Goal: Task Accomplishment & Management: Manage account settings

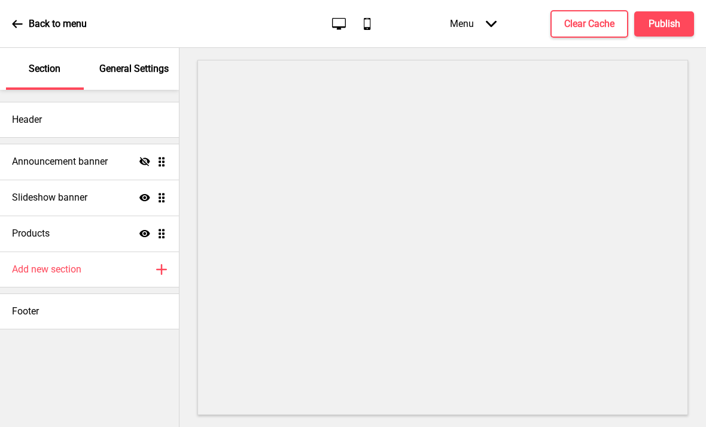
click at [123, 273] on div "Add new section Plus" at bounding box center [89, 269] width 179 height 36
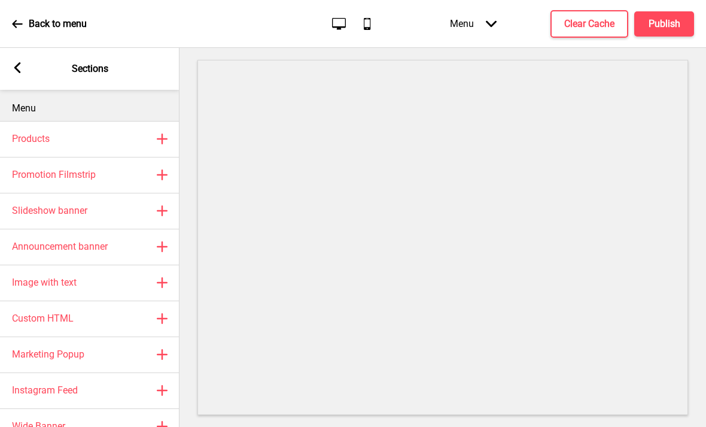
click at [163, 141] on rect at bounding box center [162, 139] width 14 height 14
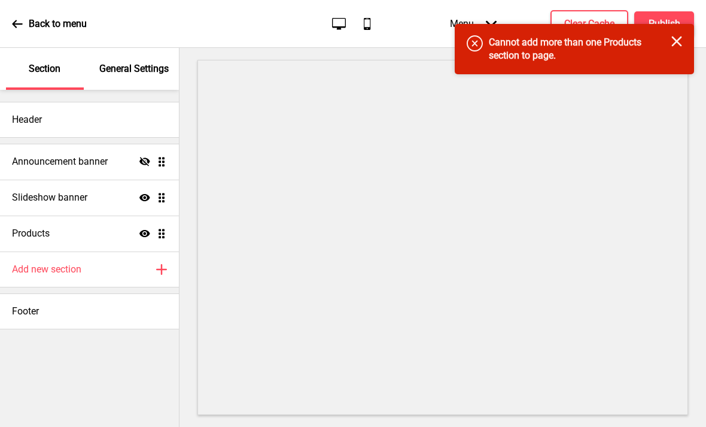
click at [131, 274] on div "Add new section Plus" at bounding box center [89, 269] width 179 height 36
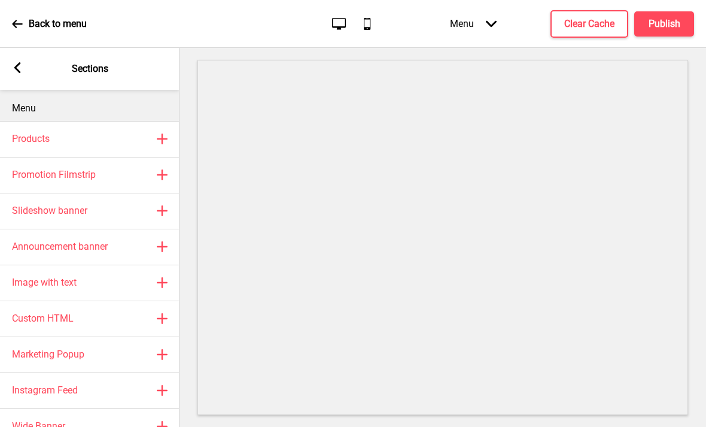
click at [157, 250] on rect at bounding box center [162, 246] width 14 height 14
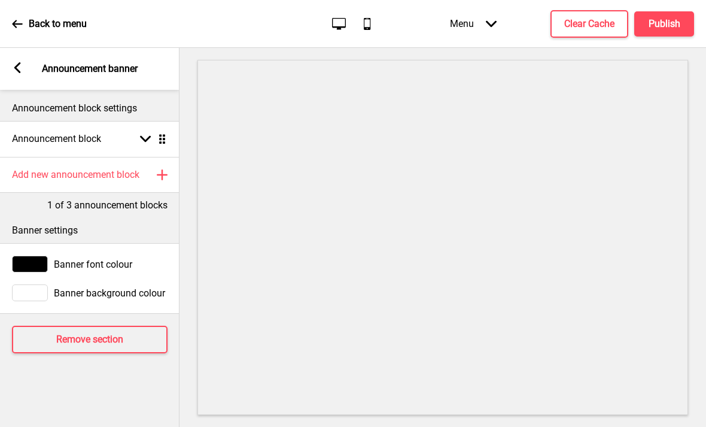
click at [135, 338] on button "Remove section" at bounding box center [90, 340] width 156 height 28
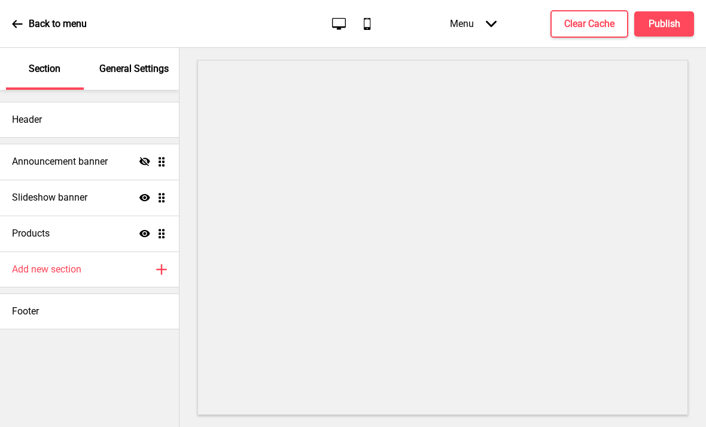
click at [157, 267] on icon "Plus" at bounding box center [161, 269] width 11 height 11
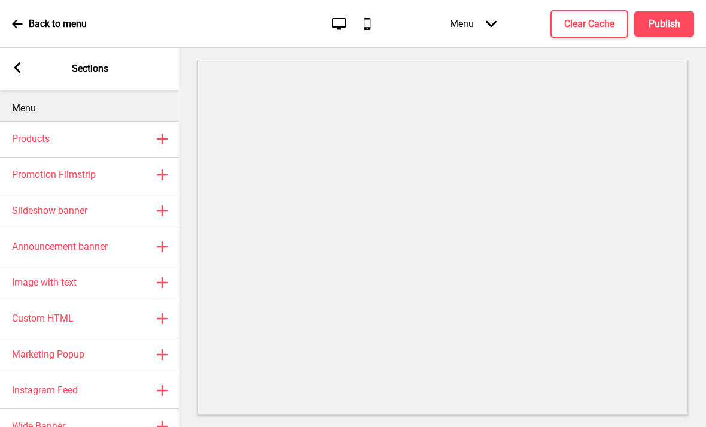
click at [166, 170] on rect at bounding box center [162, 175] width 14 height 14
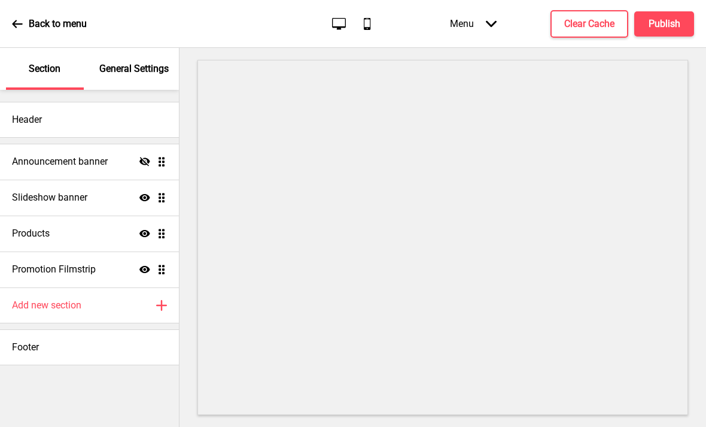
select select "center"
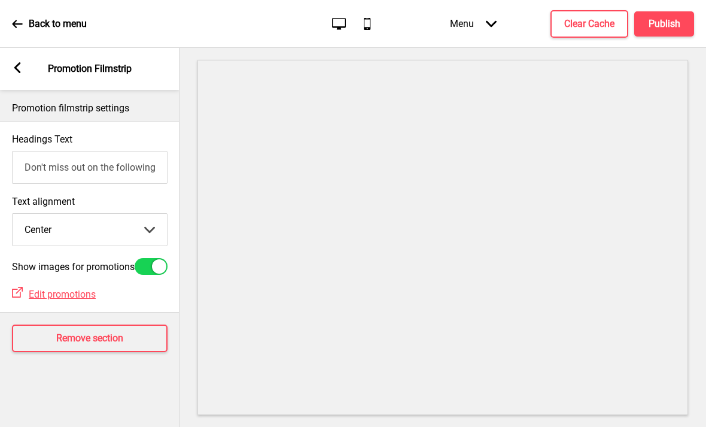
click at [78, 300] on span "Edit promotions" at bounding box center [62, 293] width 67 height 11
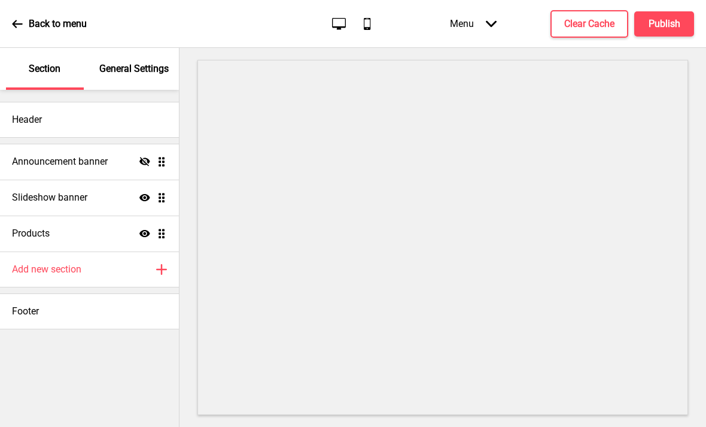
click at [135, 266] on div "Add new section Plus" at bounding box center [89, 269] width 179 height 36
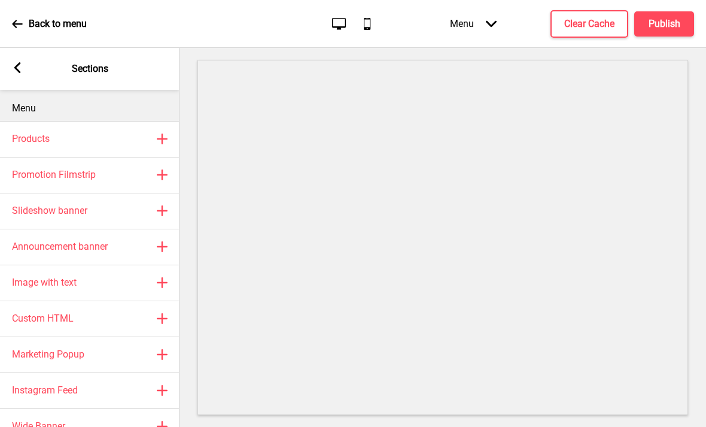
scroll to position [39, 0]
click at [160, 347] on rect at bounding box center [162, 354] width 14 height 14
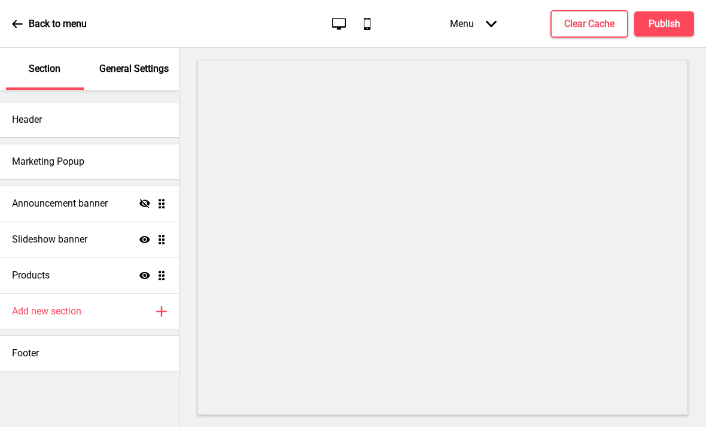
click at [162, 336] on div "Marketing Popup Plus" at bounding box center [120, 354] width 180 height 36
click at [159, 306] on icon "Plus" at bounding box center [161, 311] width 11 height 11
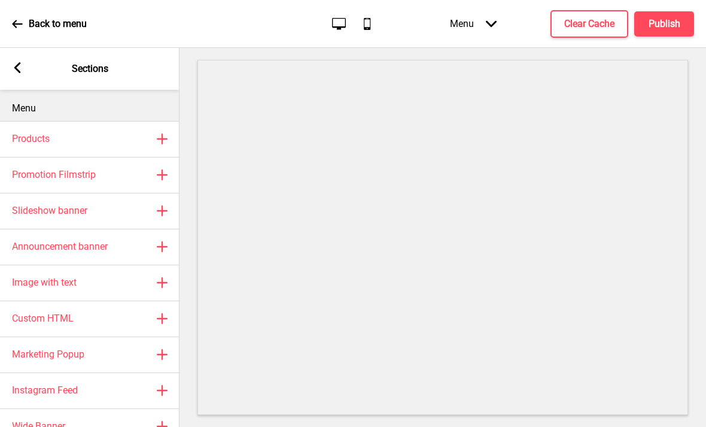
click at [164, 300] on div "Custom HTML Plus" at bounding box center [90, 318] width 180 height 36
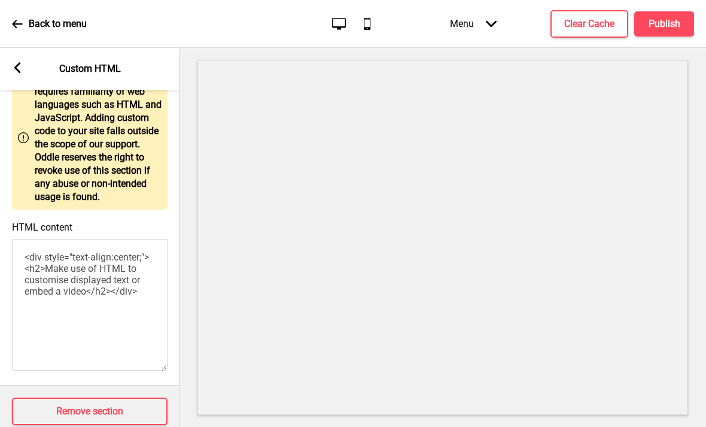
scroll to position [65, 0]
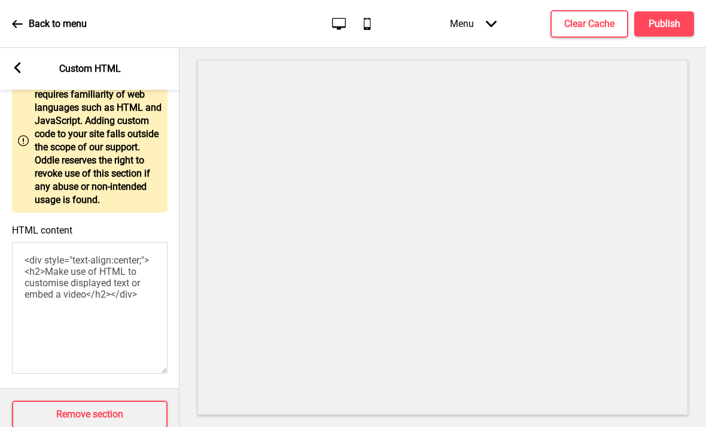
click at [120, 407] on h4 "Remove section" at bounding box center [89, 413] width 67 height 13
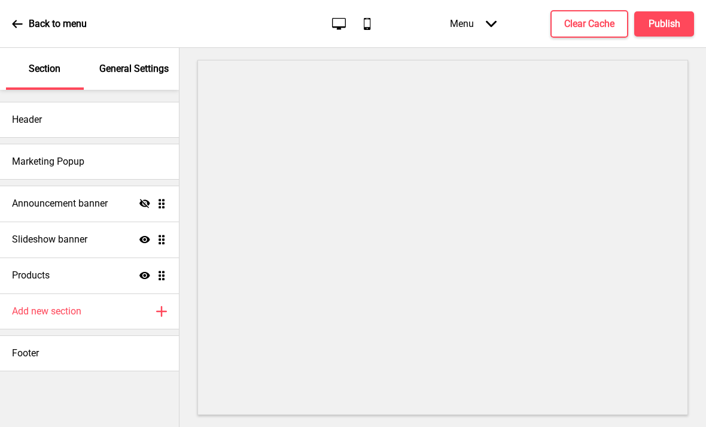
click at [146, 144] on div "Marketing Popup" at bounding box center [89, 162] width 179 height 36
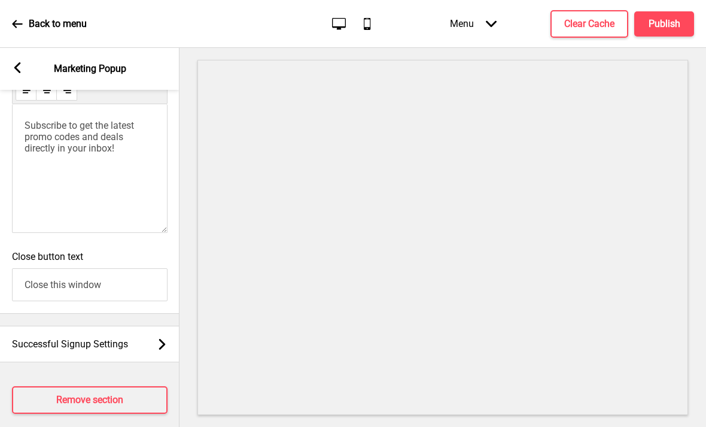
scroll to position [861, 0]
click at [37, 277] on input "Close this window" at bounding box center [90, 285] width 156 height 33
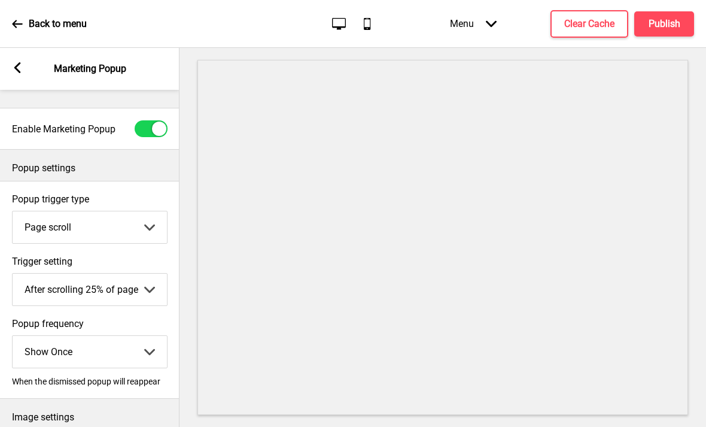
scroll to position [0, 0]
click at [158, 121] on div at bounding box center [159, 128] width 14 height 14
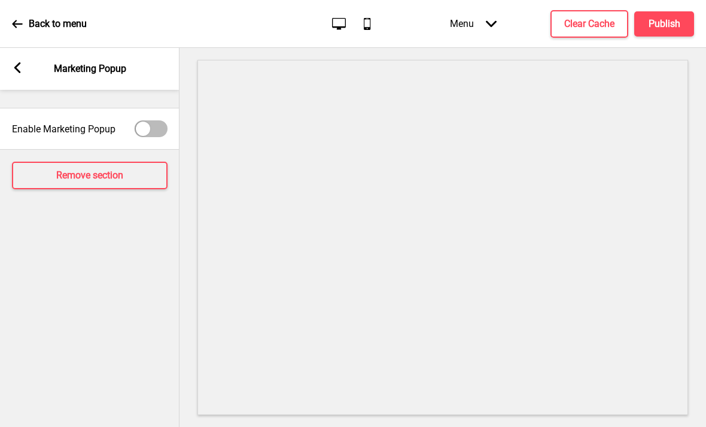
click at [156, 120] on div at bounding box center [151, 128] width 33 height 17
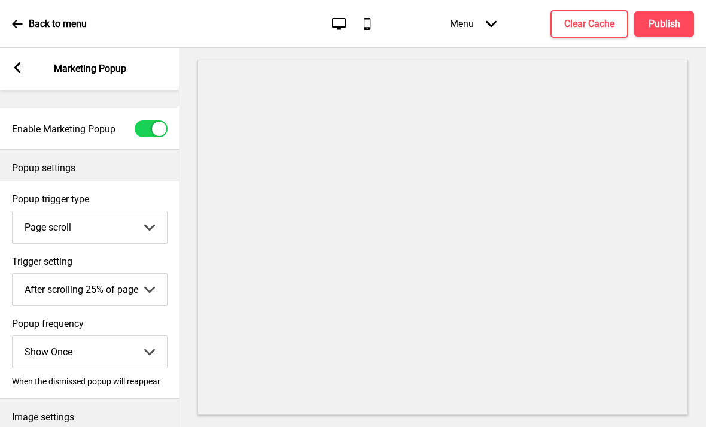
click at [151, 120] on div at bounding box center [151, 128] width 33 height 17
checkbox input "false"
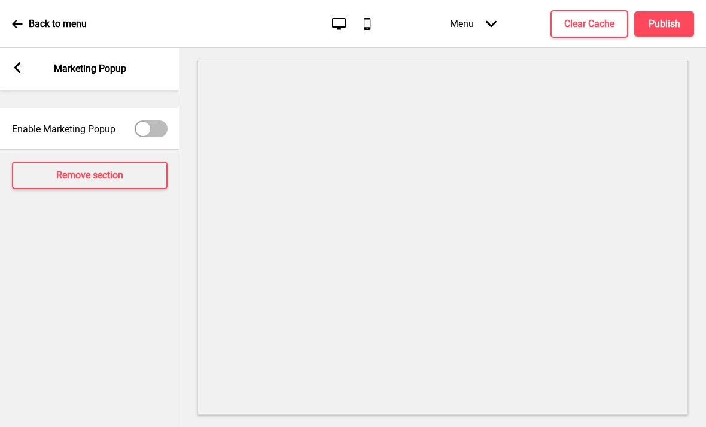
click at [156, 162] on button "Remove section" at bounding box center [90, 176] width 156 height 28
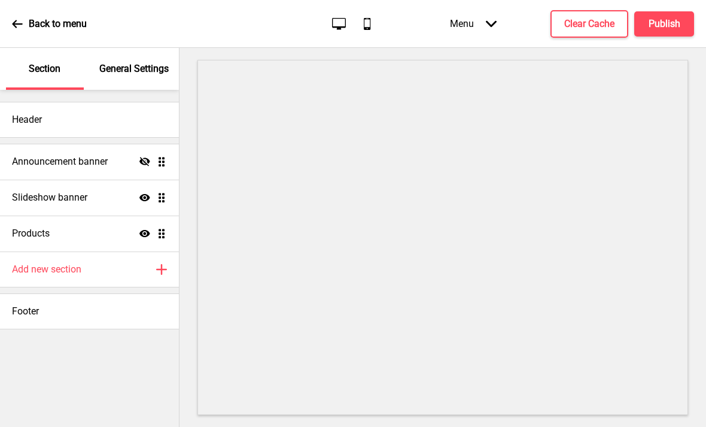
click at [142, 251] on div "Add new section Plus" at bounding box center [89, 269] width 179 height 36
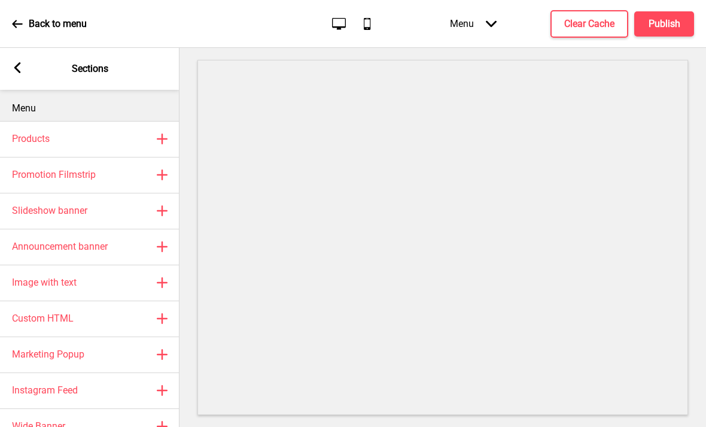
click at [159, 347] on rect at bounding box center [162, 354] width 14 height 14
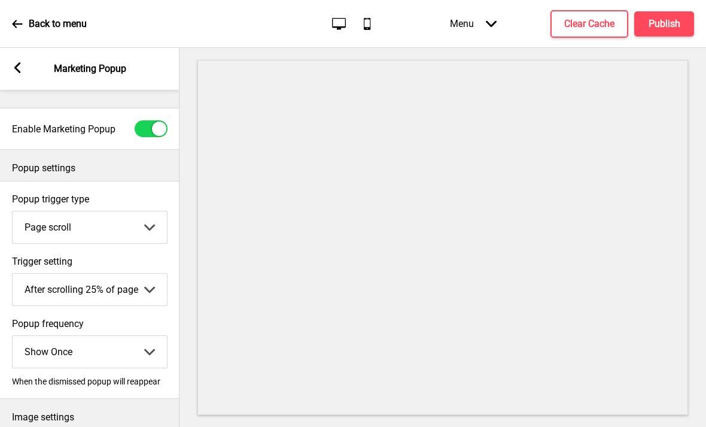
click at [147, 211] on select "Page scroll Time delay On exit intent" at bounding box center [90, 227] width 154 height 32
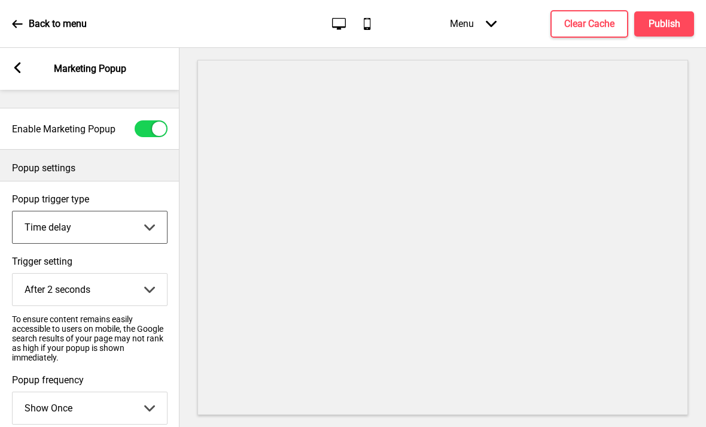
click at [138, 211] on select "Page scroll Time delay On exit intent" at bounding box center [90, 227] width 154 height 32
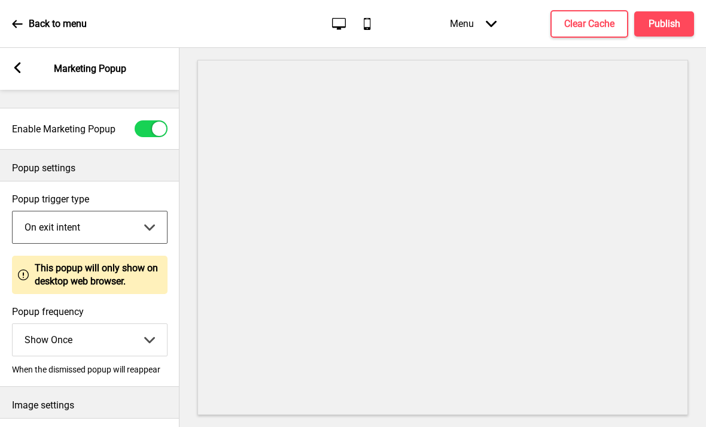
click at [136, 211] on select "Page scroll Time delay On exit intent" at bounding box center [90, 227] width 154 height 32
select select "pageScroll"
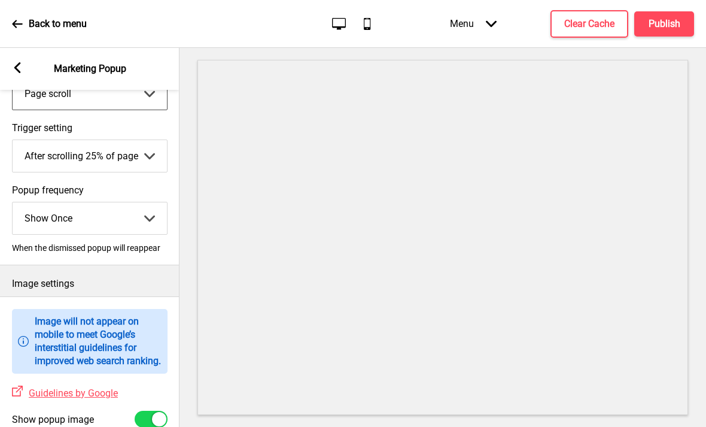
scroll to position [134, 0]
click at [144, 139] on select "After scrolling 25% of page After scrolling 50% of page After scrolling 75% of …" at bounding box center [90, 155] width 154 height 32
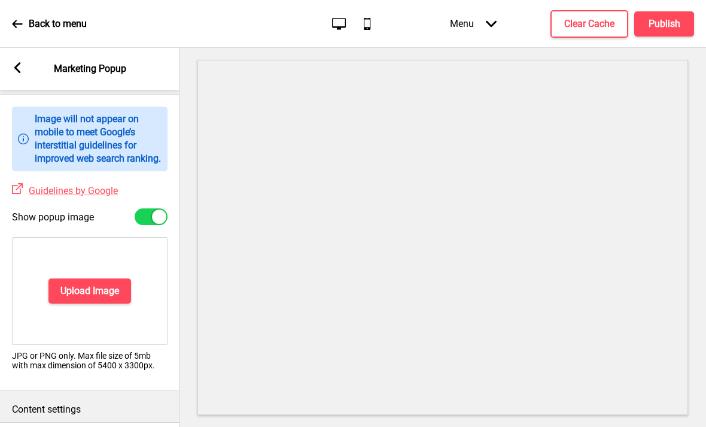
scroll to position [350, 0]
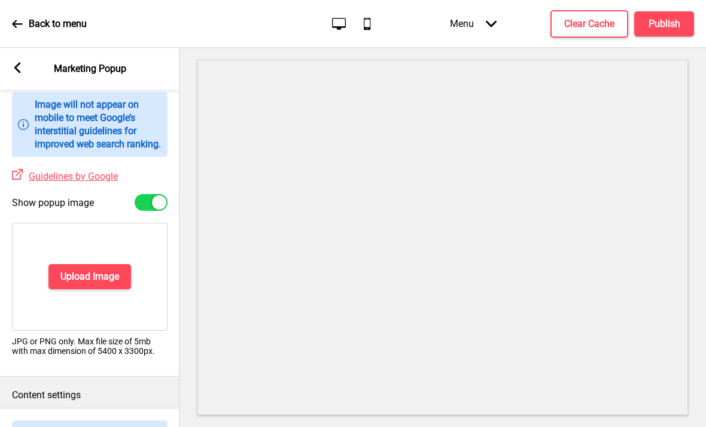
click at [145, 276] on div "Upload Image" at bounding box center [90, 277] width 156 height 108
click at [159, 195] on div at bounding box center [159, 202] width 14 height 14
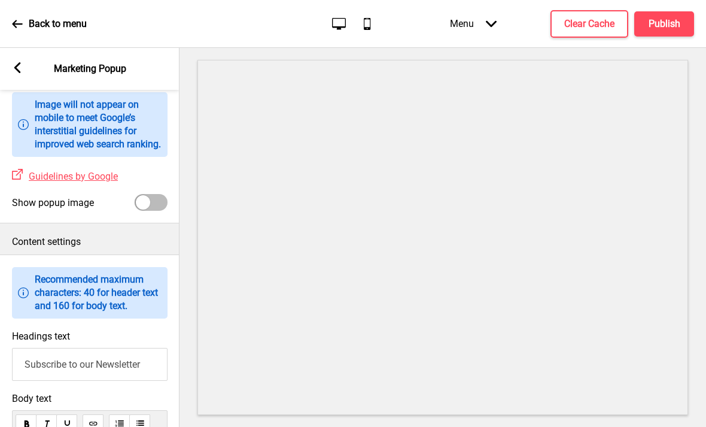
click at [153, 194] on div at bounding box center [151, 202] width 33 height 17
checkbox input "true"
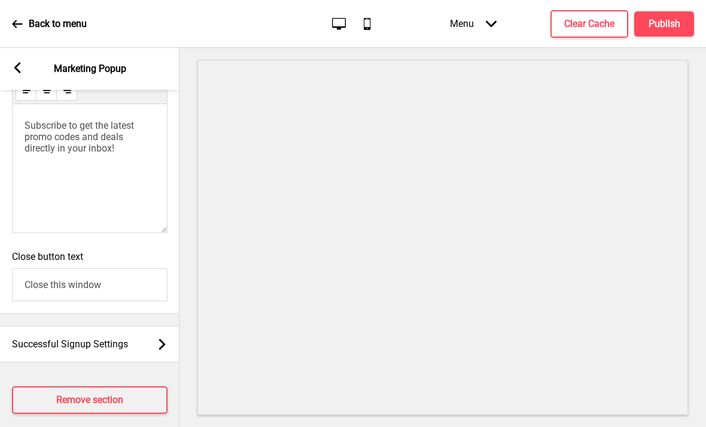
scroll to position [861, 0]
click at [154, 333] on div "Successful Signup Settings Arrow right" at bounding box center [90, 344] width 180 height 37
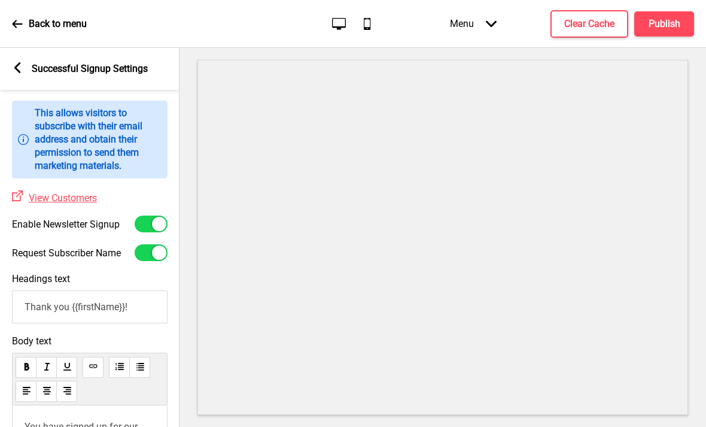
scroll to position [31, 0]
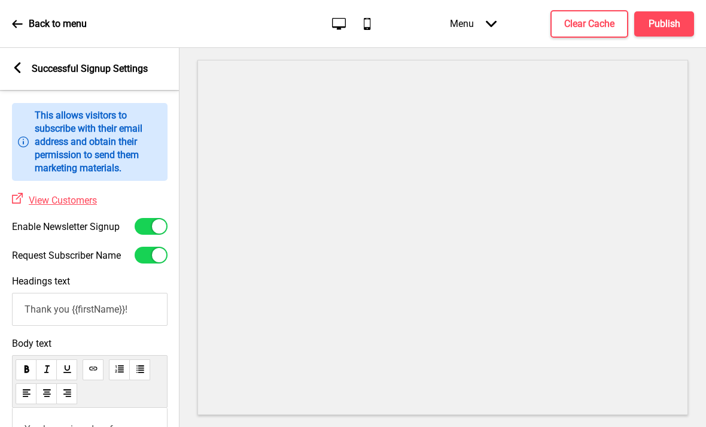
click at [158, 219] on div at bounding box center [159, 226] width 14 height 14
checkbox input "false"
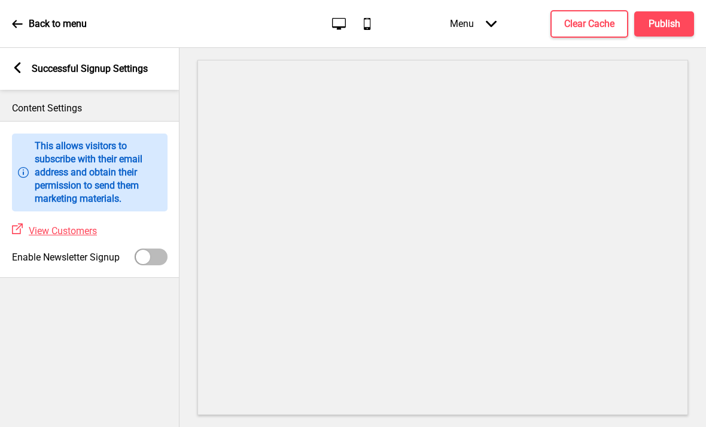
scroll to position [0, 0]
click at [18, 74] on div "Arrow left" at bounding box center [17, 68] width 11 height 13
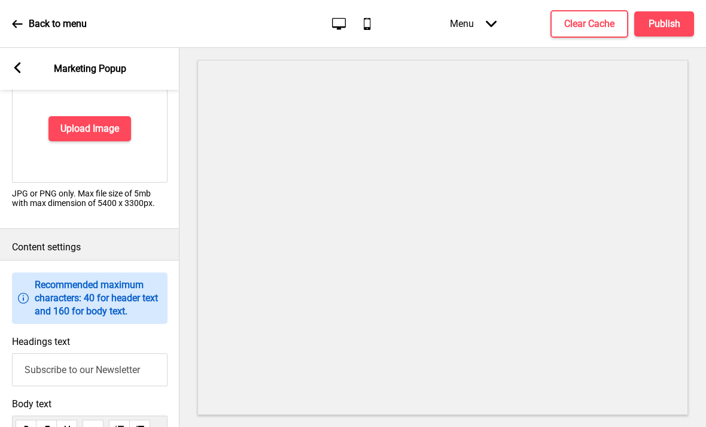
scroll to position [498, 0]
click at [22, 74] on div "Arrow left" at bounding box center [17, 68] width 11 height 13
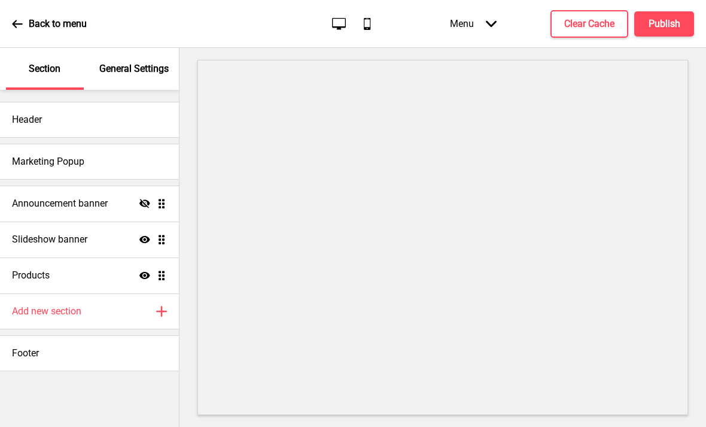
click at [142, 167] on div "Marketing Popup" at bounding box center [89, 162] width 179 height 36
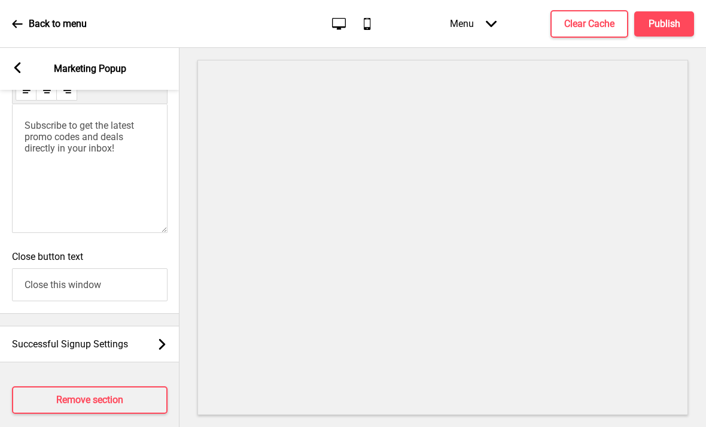
scroll to position [861, 0]
click at [132, 414] on button "Remove section" at bounding box center [90, 401] width 156 height 28
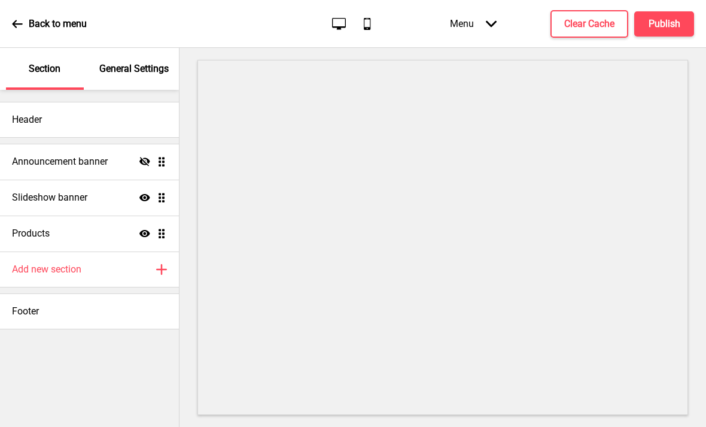
click at [656, 35] on button "Publish" at bounding box center [664, 23] width 60 height 25
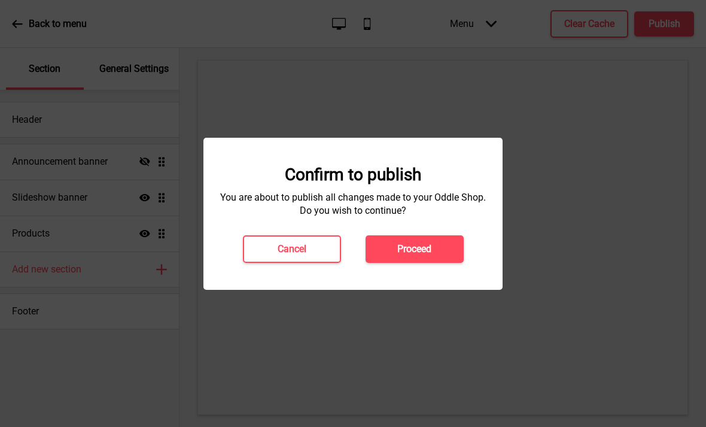
click at [442, 249] on button "Proceed" at bounding box center [415, 249] width 98 height 28
